Goal: Navigation & Orientation: Go to known website

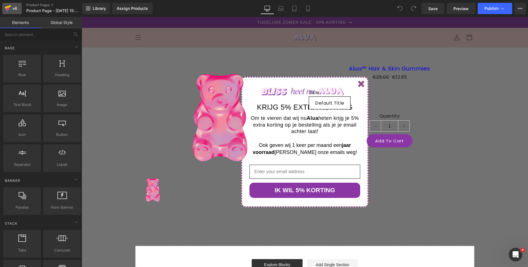
click at [17, 10] on div "v6" at bounding box center [14, 8] width 7 height 7
